Goal: Task Accomplishment & Management: Use online tool/utility

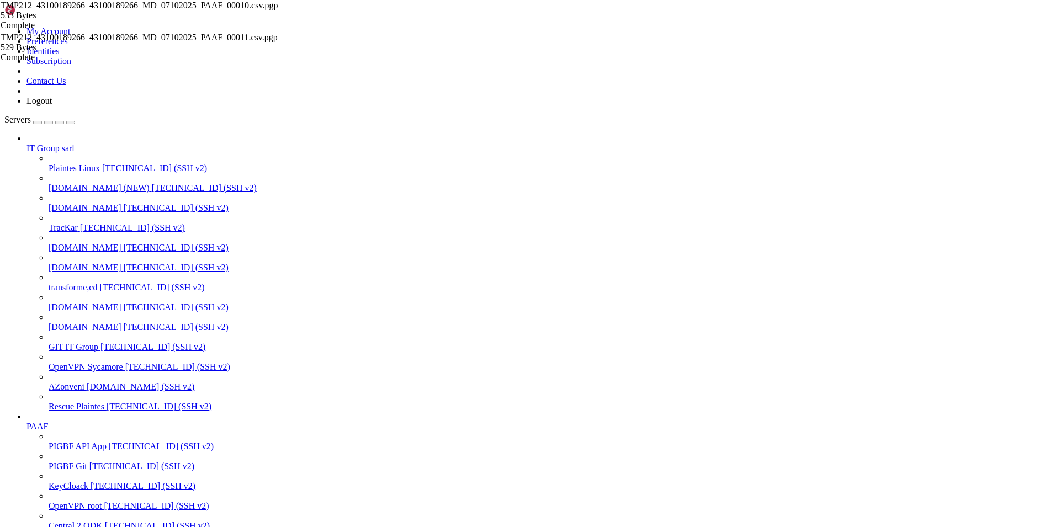
scroll to position [73, 0]
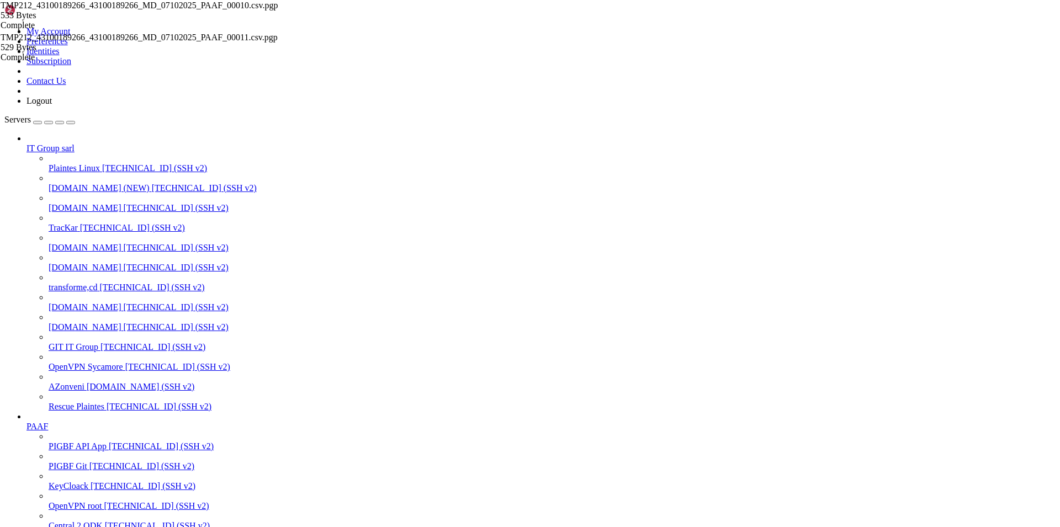
scroll to position [2387, 0]
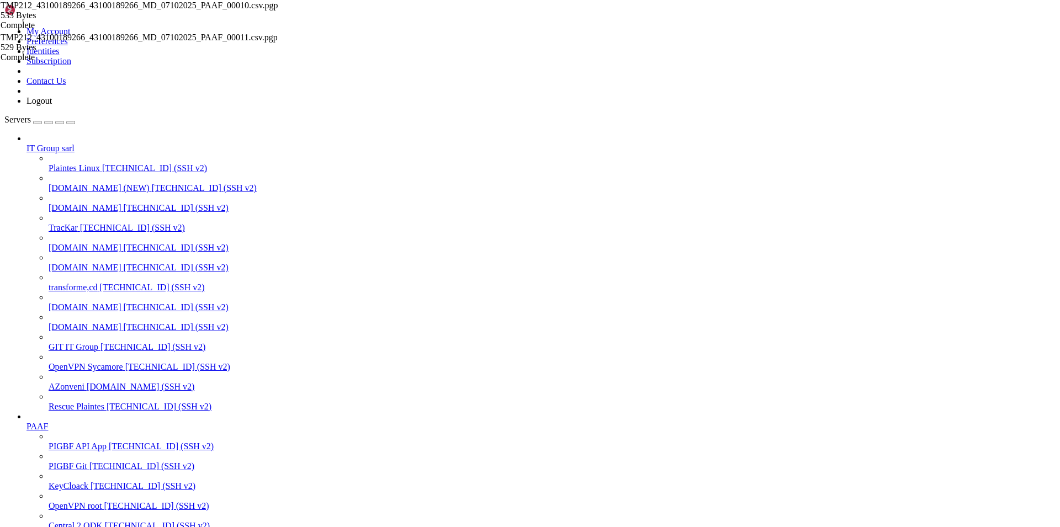
scroll to position [2718, 0]
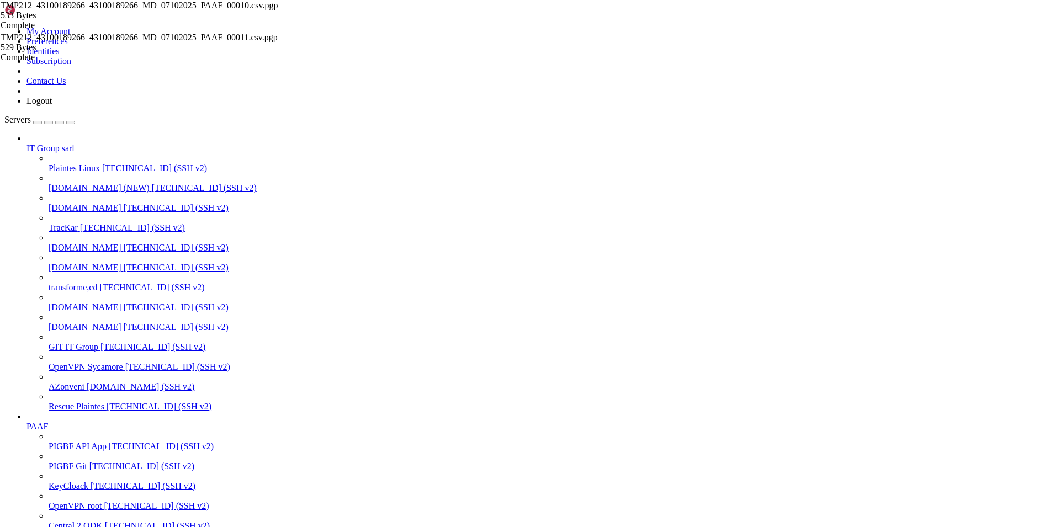
scroll to position [601, 0]
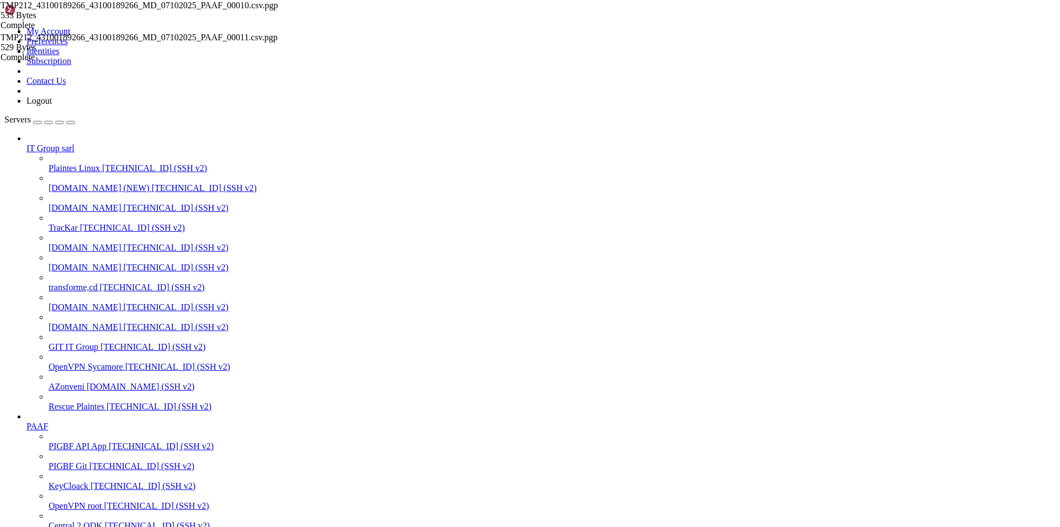
scroll to position [3287, 0]
